Goal: Transaction & Acquisition: Purchase product/service

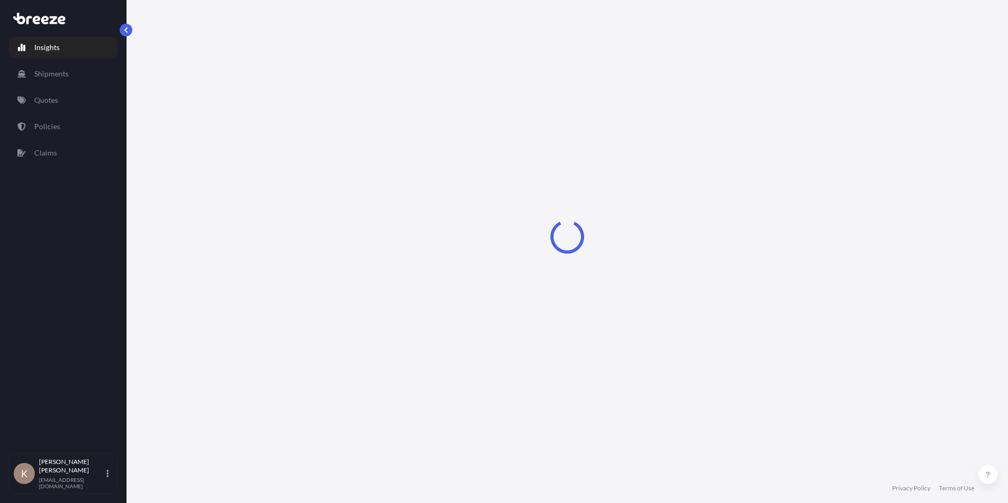
select select "2025"
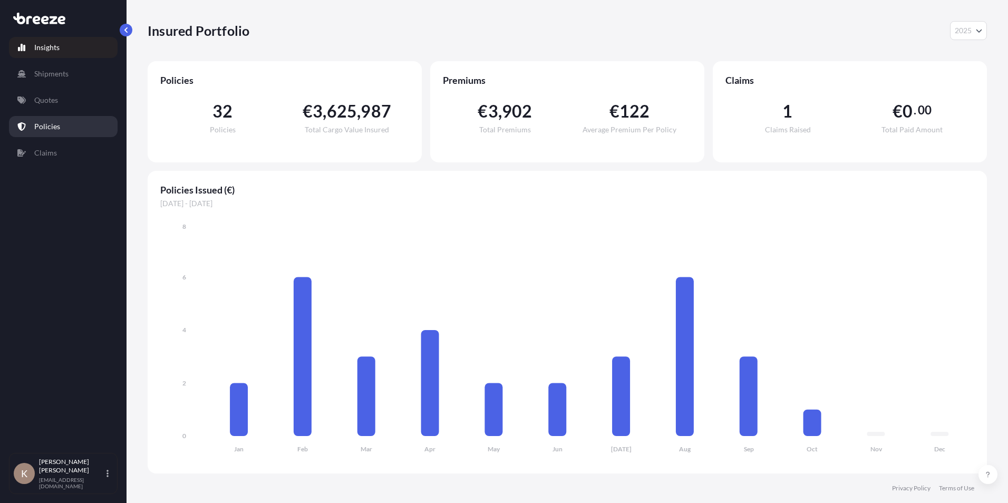
click at [55, 130] on p "Policies" at bounding box center [47, 126] width 26 height 11
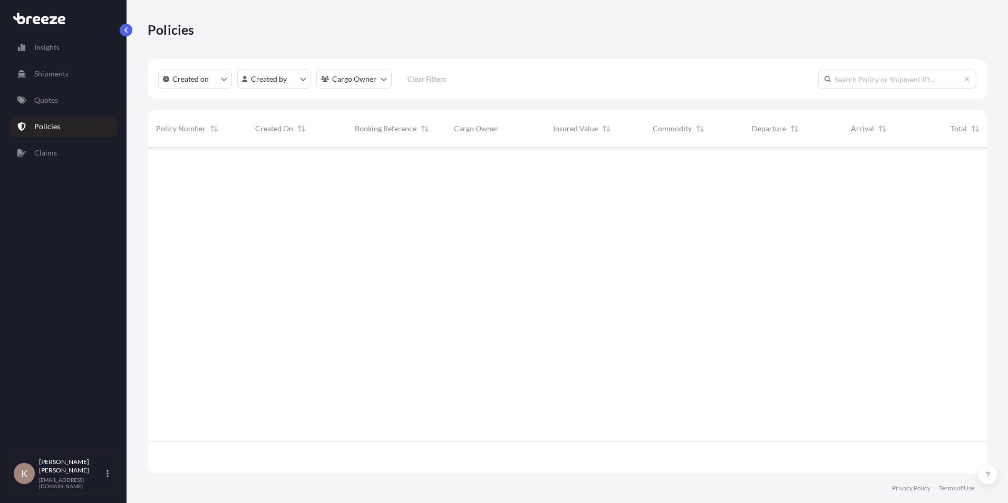
scroll to position [324, 831]
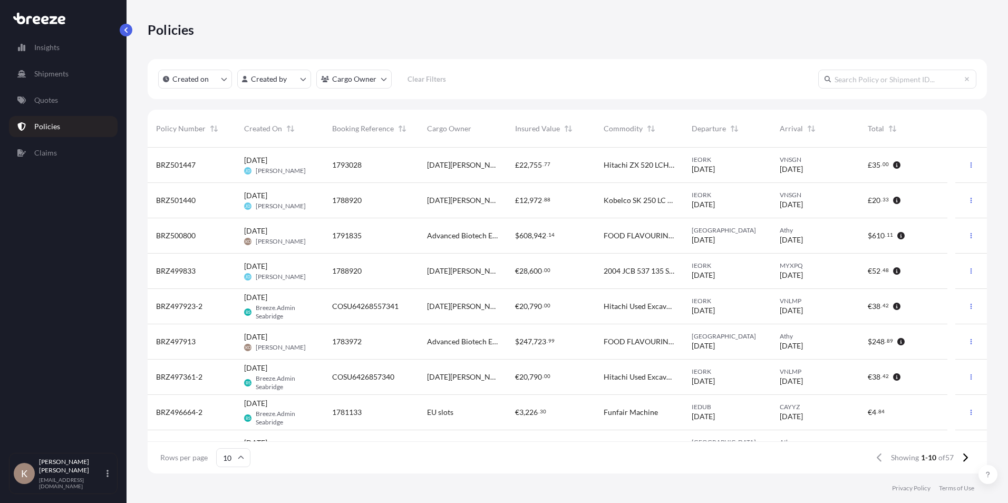
click at [715, 235] on span "[DATE]" at bounding box center [703, 240] width 23 height 11
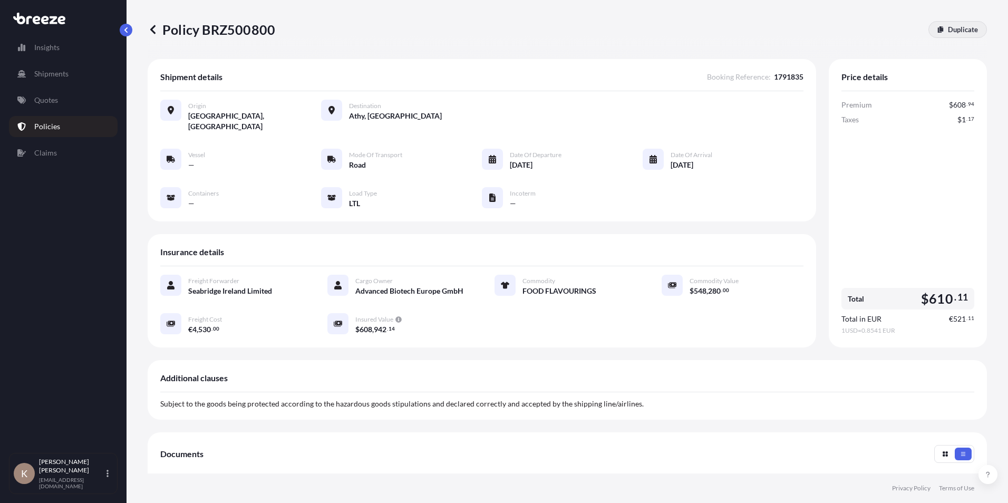
click at [948, 28] on p "Duplicate" at bounding box center [963, 29] width 30 height 11
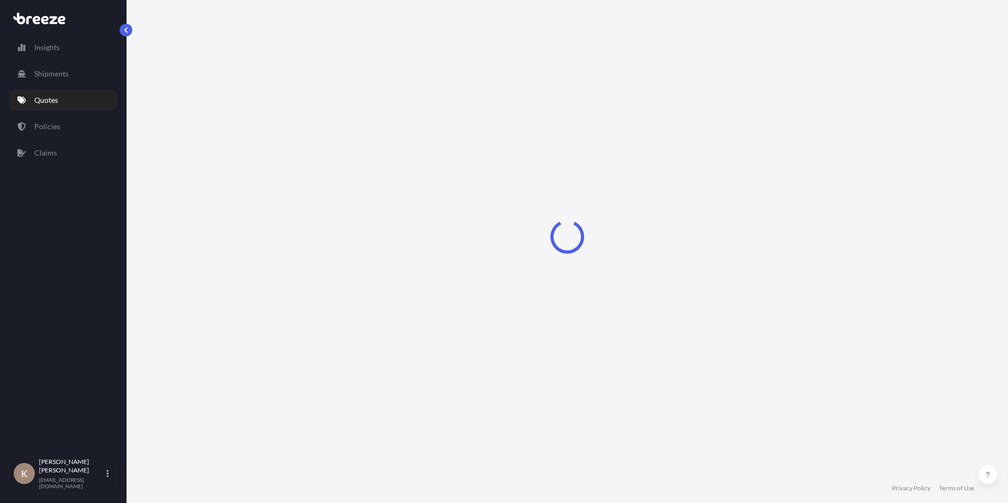
select select "Road"
select select "1"
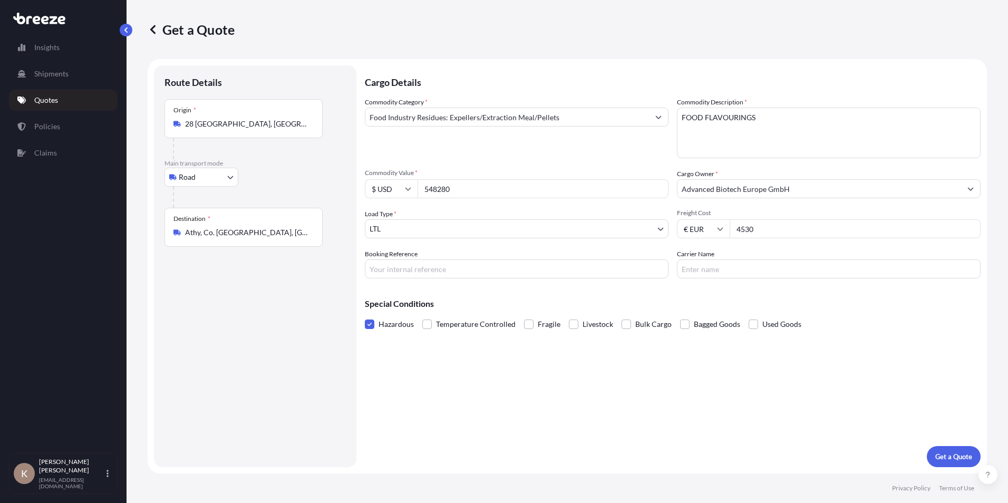
click at [440, 190] on input "548280" at bounding box center [543, 188] width 251 height 19
type input "51000"
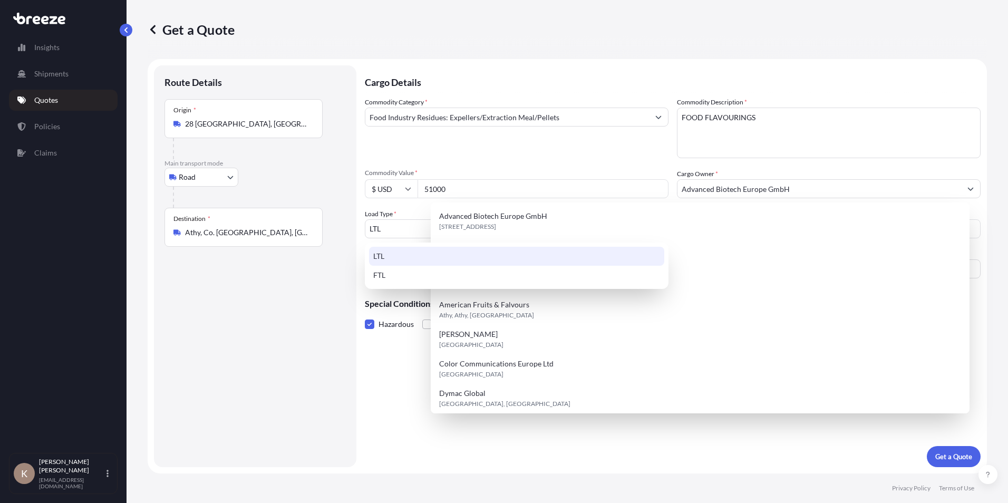
click at [393, 230] on body "15 options available. Insights Shipments Quotes Policies Claims K [PERSON_NAME]…" at bounding box center [504, 251] width 1008 height 503
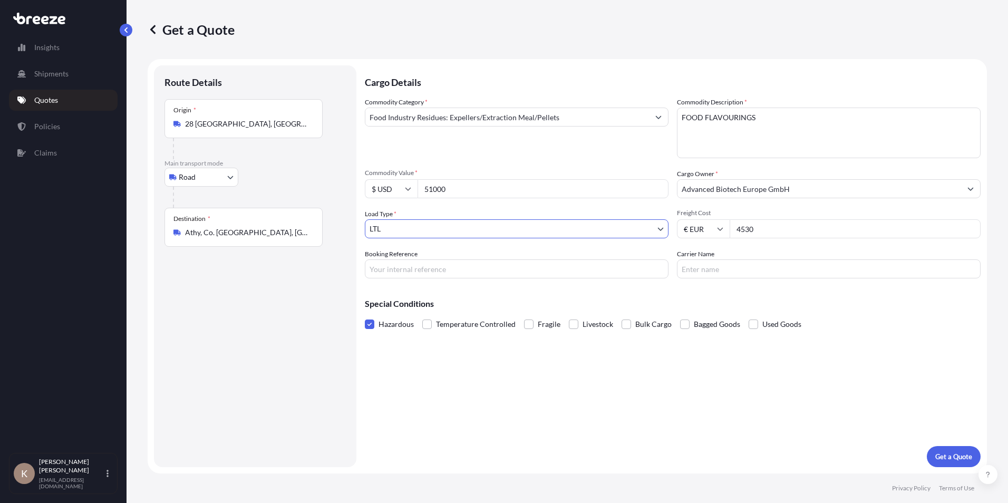
click at [747, 229] on input "4530" at bounding box center [855, 228] width 251 height 19
type input "2500"
click at [394, 265] on input "Booking Reference" at bounding box center [517, 268] width 304 height 19
paste input "1793378"
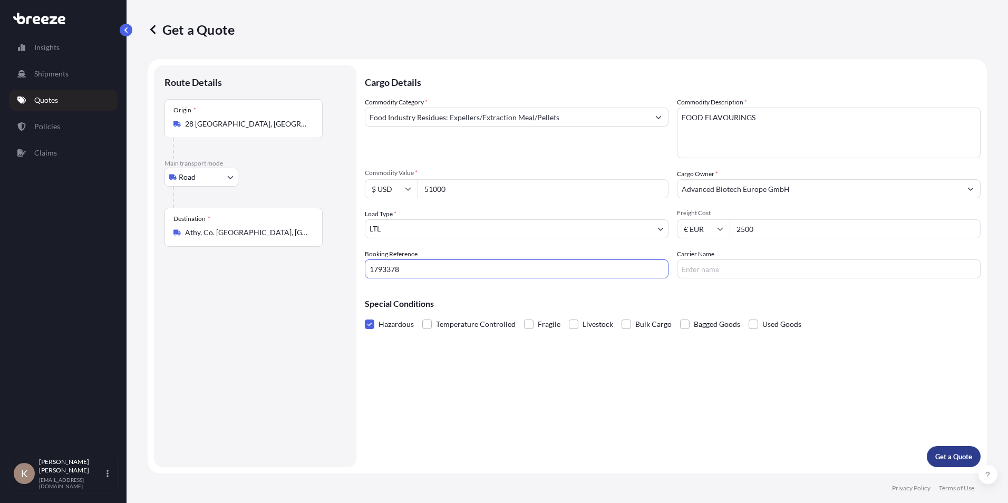
type input "1793378"
click at [947, 459] on p "Get a Quote" at bounding box center [953, 456] width 37 height 11
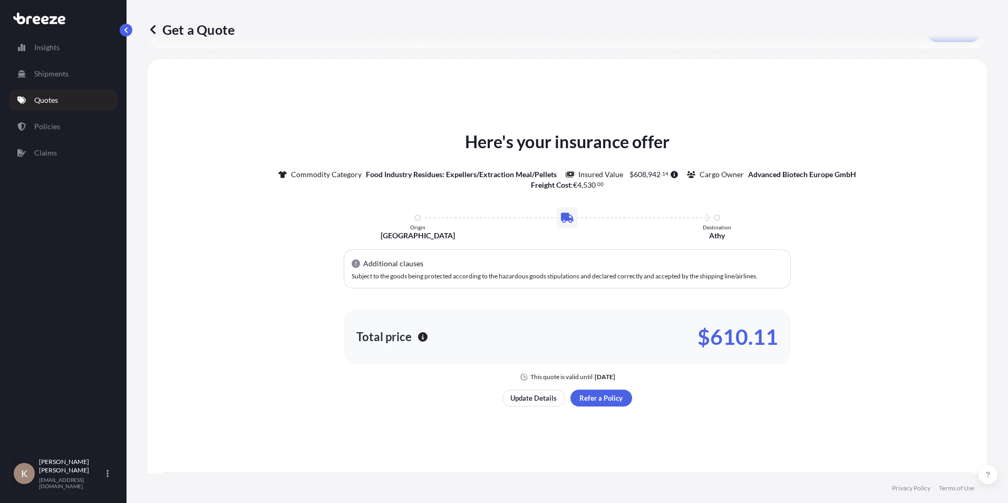
scroll to position [490, 0]
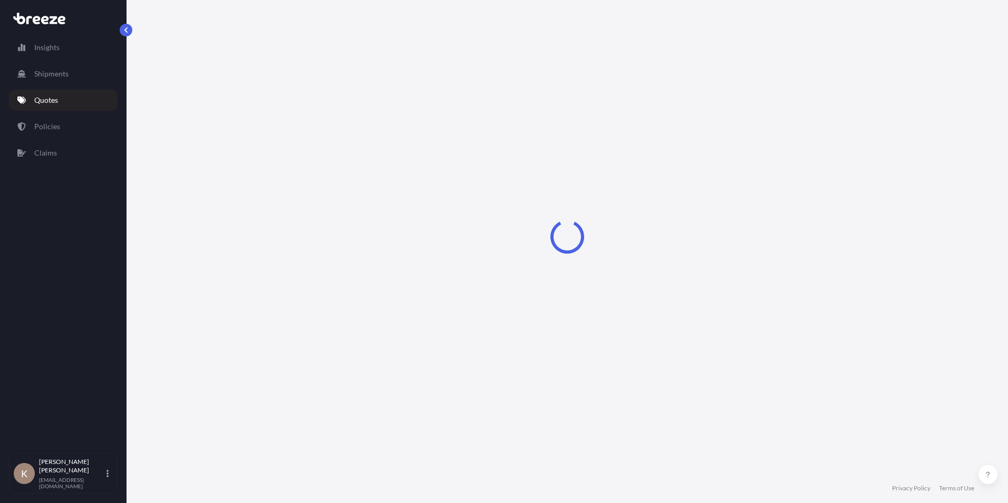
select select "Road"
select select "1"
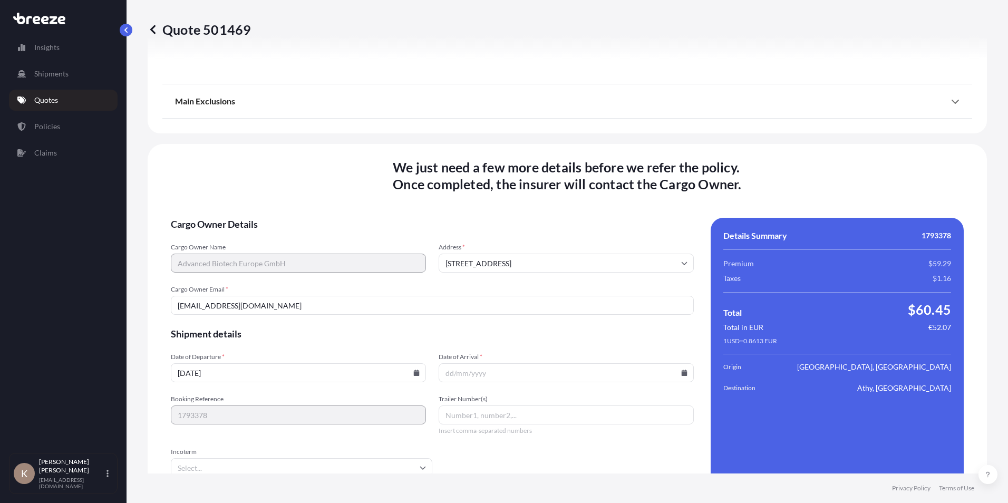
scroll to position [1325, 0]
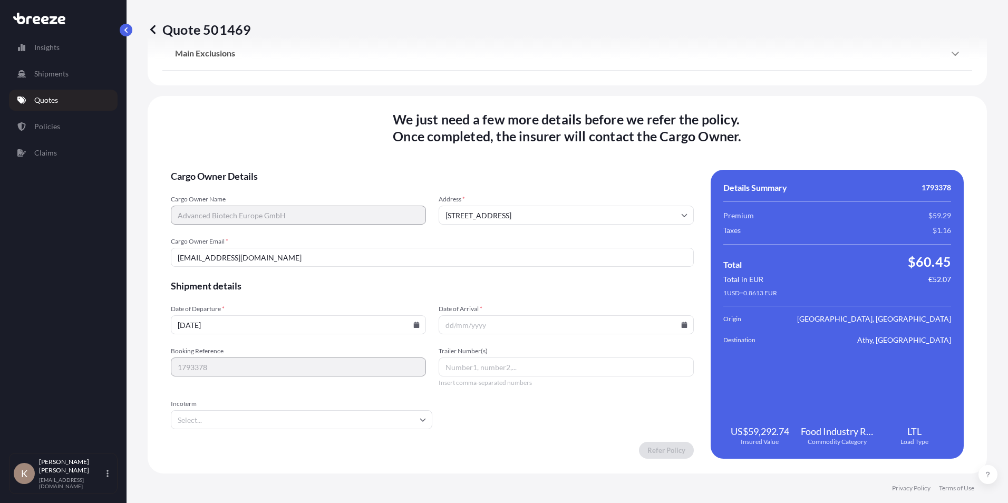
click at [414, 324] on icon at bounding box center [416, 325] width 6 height 6
click at [273, 251] on button "22" at bounding box center [265, 246] width 17 height 17
type input "[DATE]"
click at [682, 325] on icon at bounding box center [685, 325] width 6 height 6
click at [581, 271] on button "31" at bounding box center [573, 265] width 17 height 17
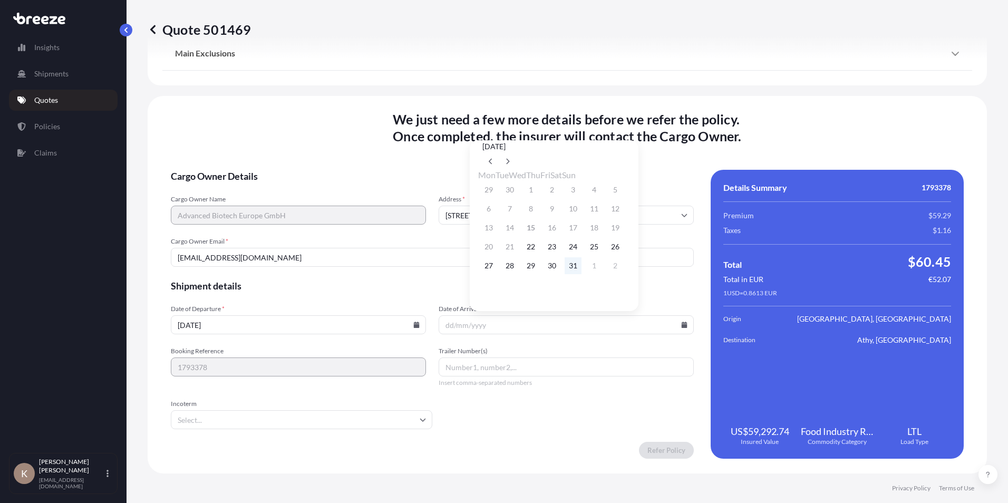
type input "[DATE]"
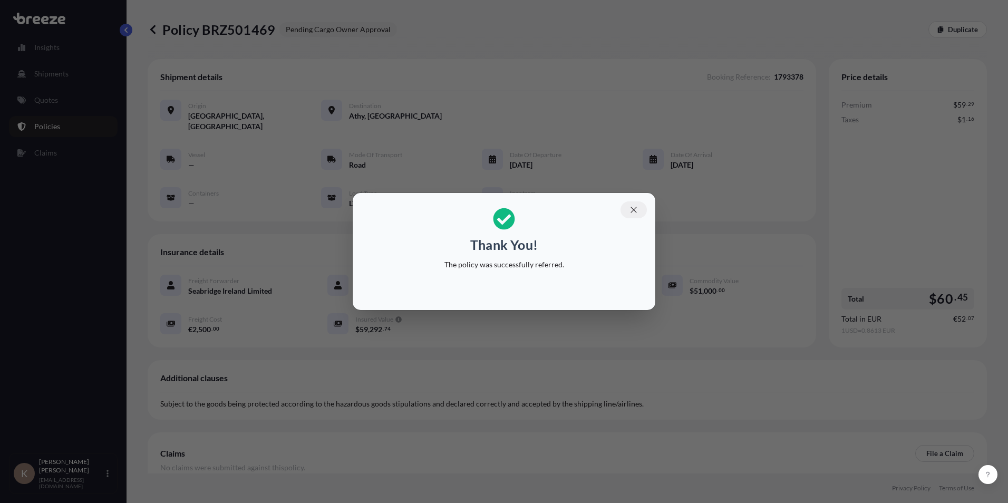
click at [634, 208] on icon "button" at bounding box center [633, 209] width 9 height 9
